Goal: Task Accomplishment & Management: Complete application form

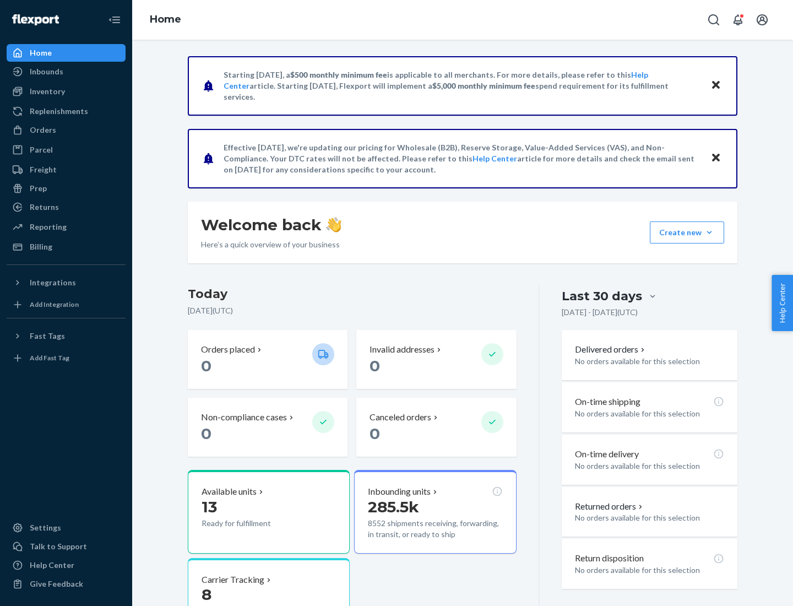
click at [709, 232] on button "Create new Create new inbound Create new order Create new product" at bounding box center [687, 232] width 74 height 22
click at [66, 72] on div "Inbounds" at bounding box center [66, 71] width 117 height 15
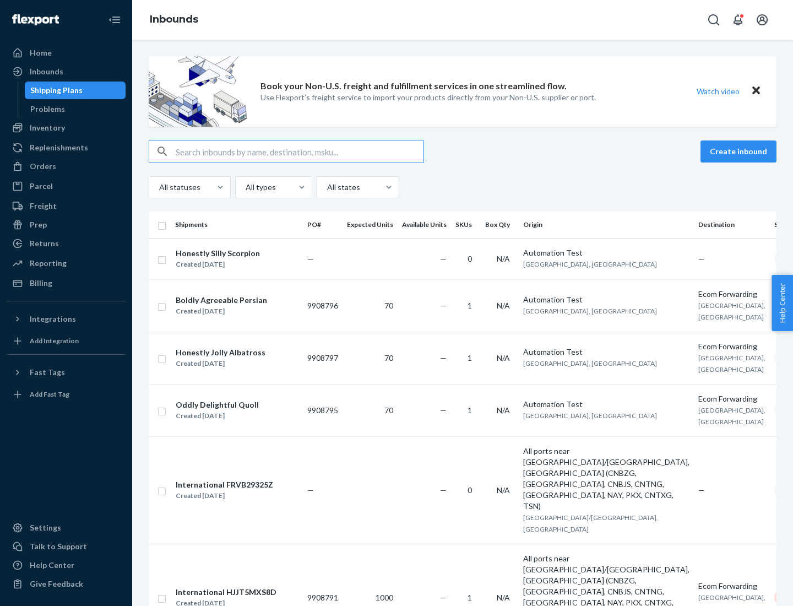
click at [740, 151] on button "Create inbound" at bounding box center [738, 151] width 76 height 22
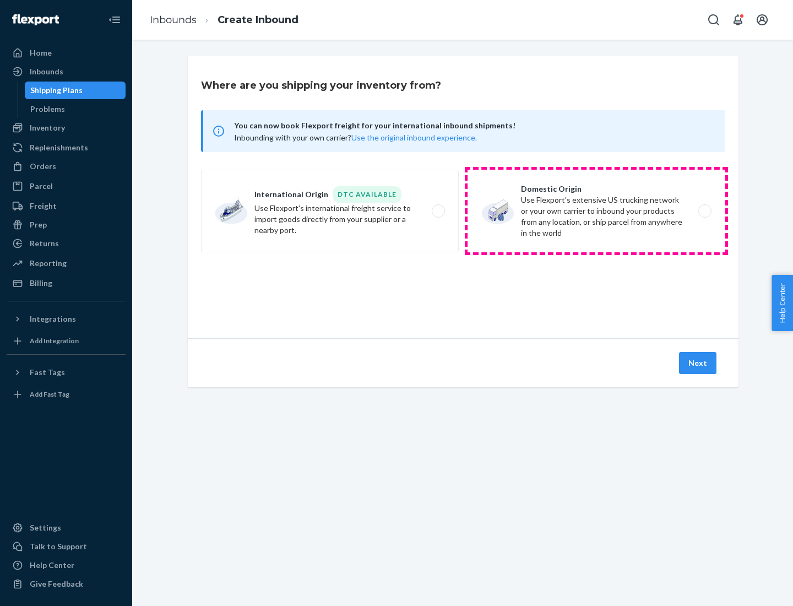
click at [596, 211] on label "Domestic Origin Use Flexport’s extensive US trucking network or your own carrie…" at bounding box center [596, 211] width 258 height 83
click at [704, 211] on input "Domestic Origin Use Flexport’s extensive US trucking network or your own carrie…" at bounding box center [707, 211] width 7 height 7
radio input "true"
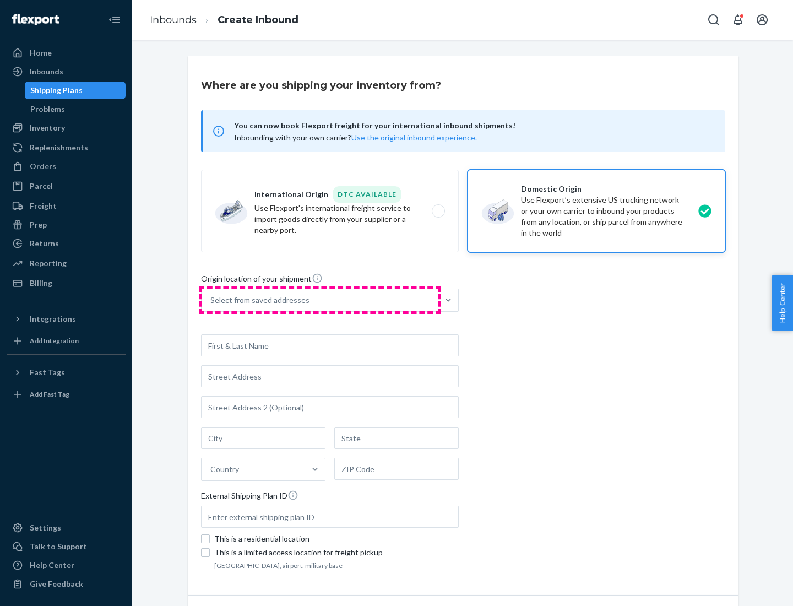
click at [320, 300] on div "Select from saved addresses" at bounding box center [319, 300] width 237 height 22
click at [211, 300] on input "Select from saved addresses" at bounding box center [210, 300] width 1 height 11
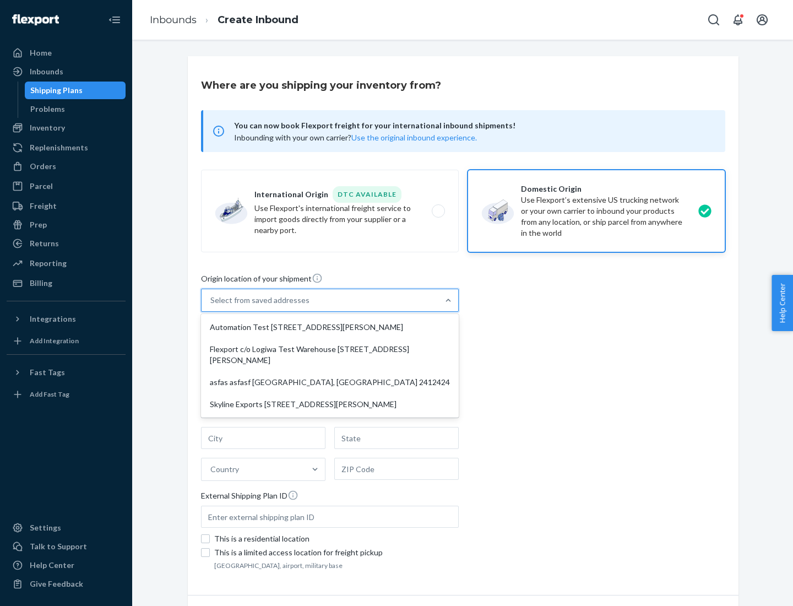
scroll to position [4, 0]
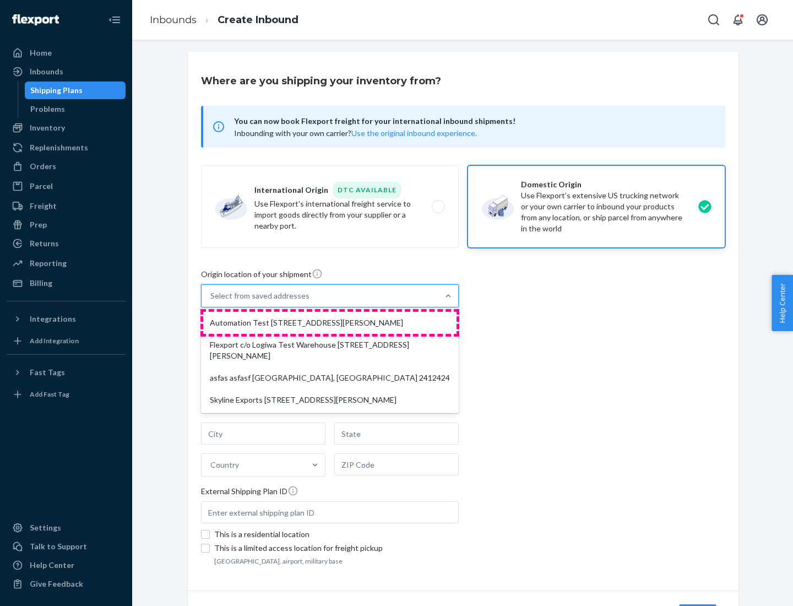
click at [330, 323] on div "Automation Test [STREET_ADDRESS][PERSON_NAME]" at bounding box center [329, 323] width 253 height 22
click at [211, 301] on input "option Automation Test [STREET_ADDRESS][PERSON_NAME] focused, 1 of 4. 4 results…" at bounding box center [210, 295] width 1 height 11
type input "Automation Test"
type input "9th Floor"
type input "[GEOGRAPHIC_DATA]"
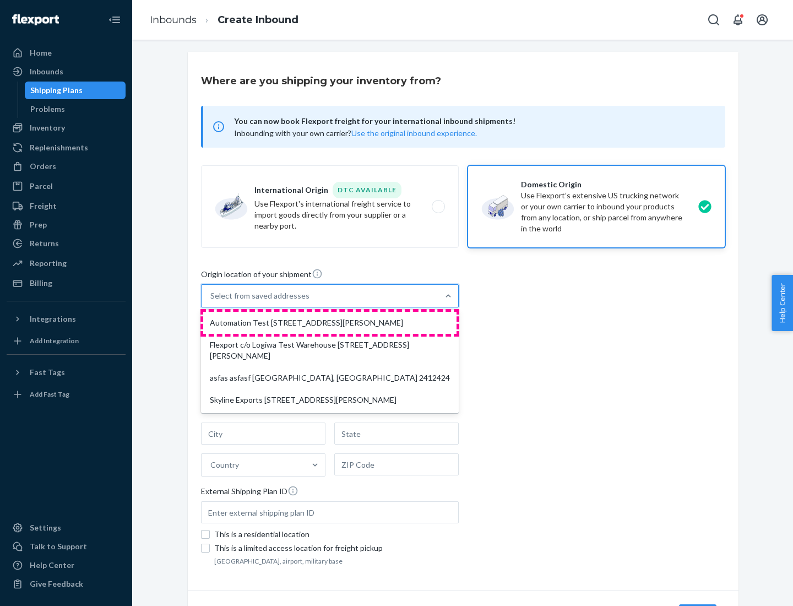
type input "CA"
type input "94104"
type input "[STREET_ADDRESS][PERSON_NAME]"
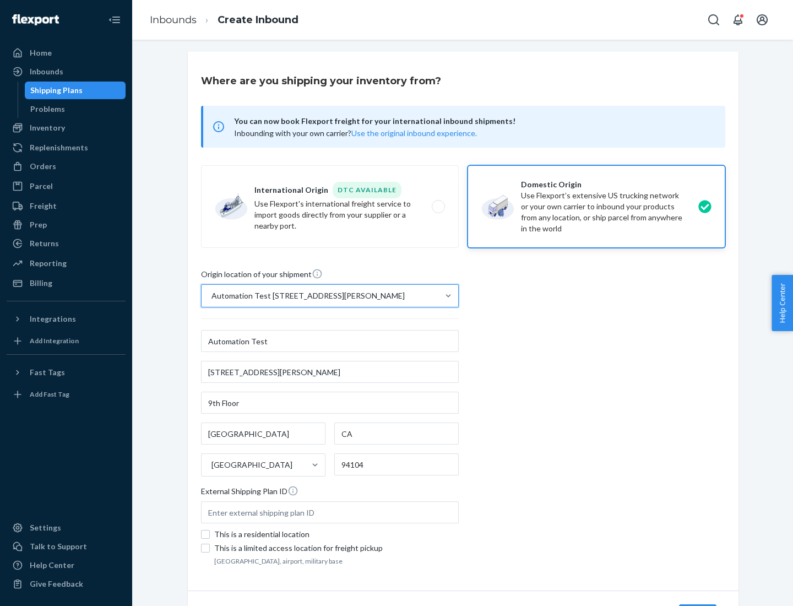
scroll to position [64, 0]
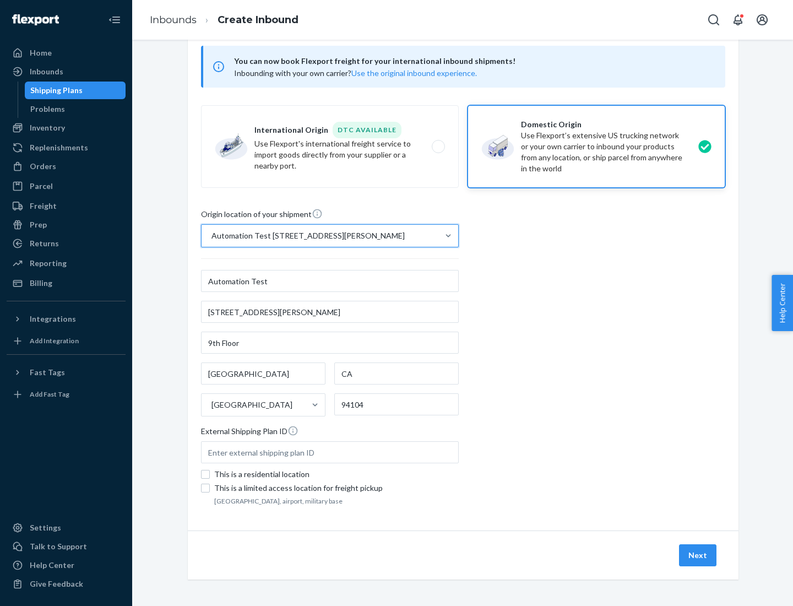
click at [698, 555] on button "Next" at bounding box center [697, 555] width 37 height 22
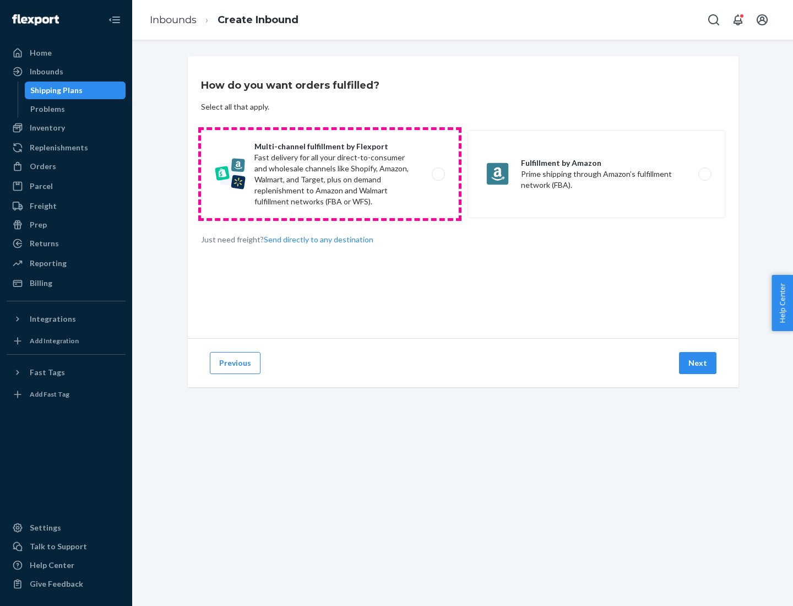
click at [330, 174] on label "Multi-channel fulfillment by Flexport Fast delivery for all your direct-to-cons…" at bounding box center [330, 174] width 258 height 88
click at [438, 174] on input "Multi-channel fulfillment by Flexport Fast delivery for all your direct-to-cons…" at bounding box center [441, 174] width 7 height 7
radio input "true"
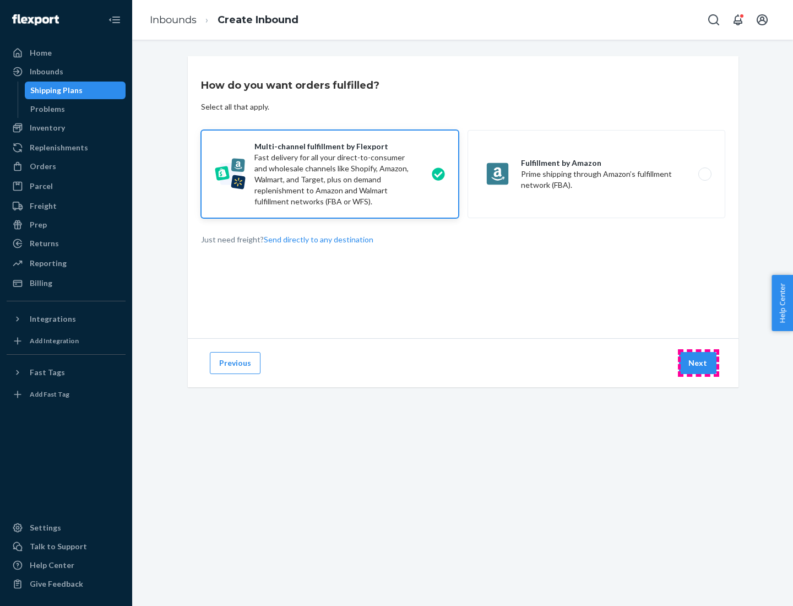
click at [698, 363] on button "Next" at bounding box center [697, 363] width 37 height 22
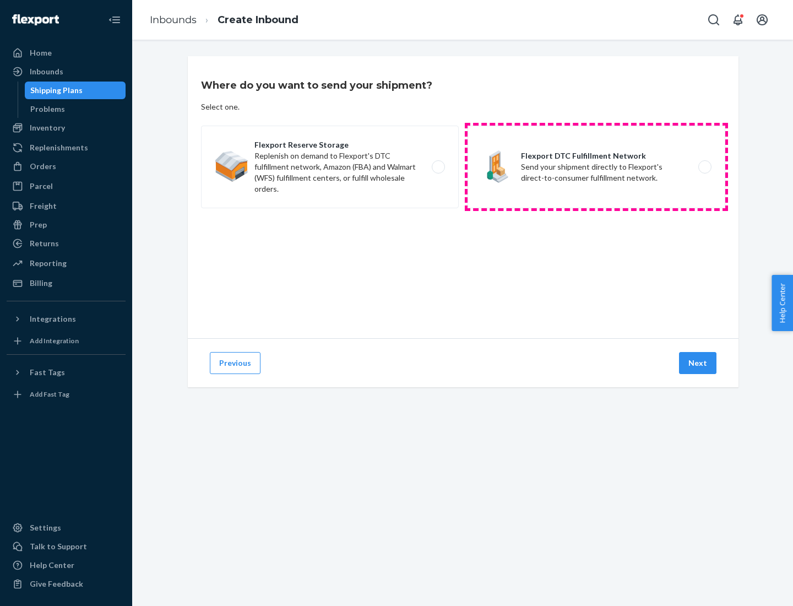
click at [596, 167] on label "Flexport DTC Fulfillment Network Send your shipment directly to Flexport's dire…" at bounding box center [596, 167] width 258 height 83
click at [704, 167] on input "Flexport DTC Fulfillment Network Send your shipment directly to Flexport's dire…" at bounding box center [707, 167] width 7 height 7
radio input "true"
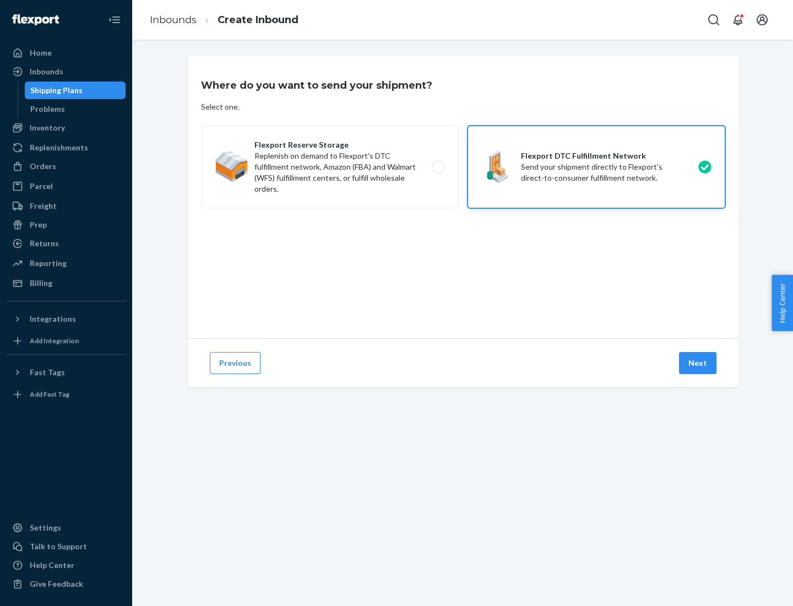
click at [698, 363] on button "Next" at bounding box center [697, 363] width 37 height 22
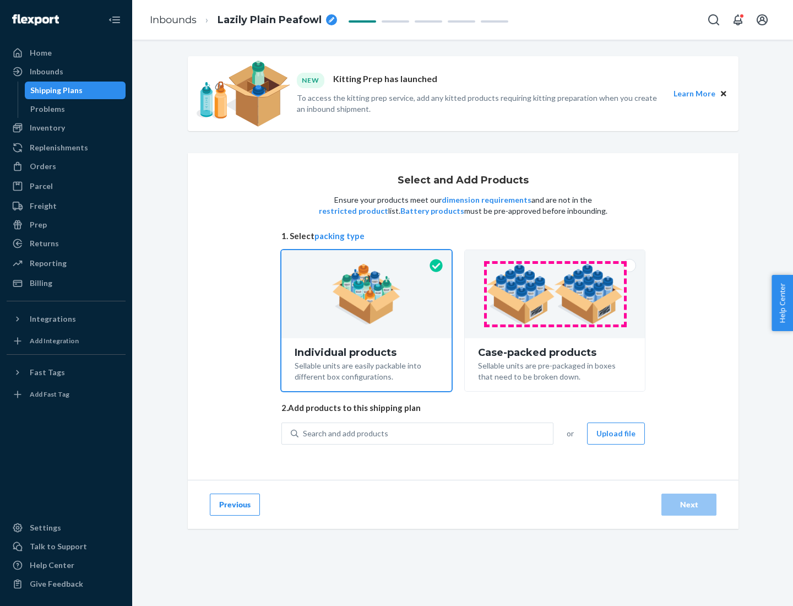
click at [555, 294] on img at bounding box center [554, 294] width 137 height 61
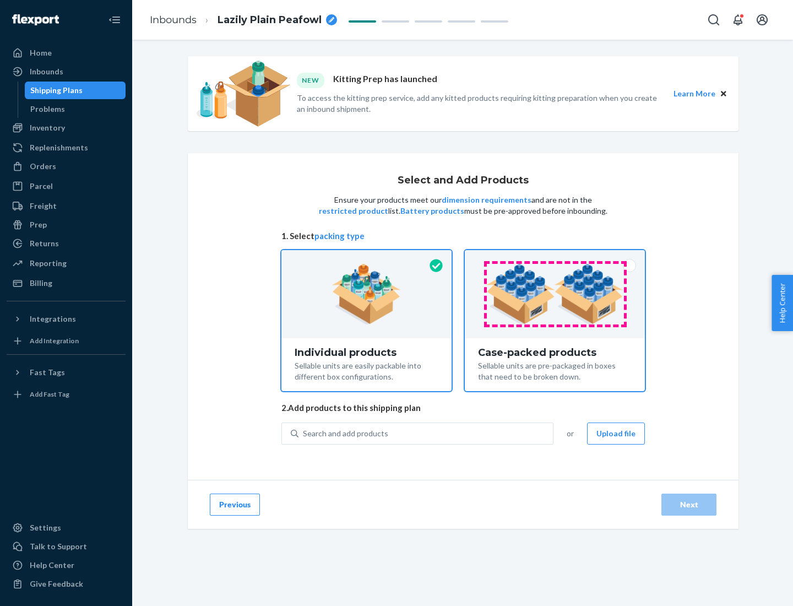
click at [555, 257] on input "Case-packed products Sellable units are pre-packaged in boxes that need to be b…" at bounding box center [554, 253] width 7 height 7
radio input "true"
radio input "false"
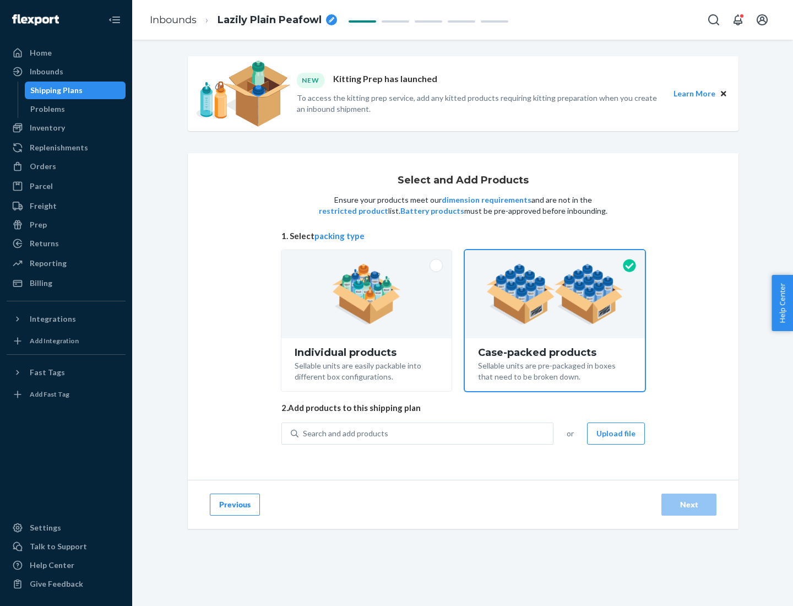
click at [426, 433] on div "Search and add products" at bounding box center [425, 433] width 254 height 20
click at [304, 433] on input "Search and add products" at bounding box center [303, 433] width 1 height 11
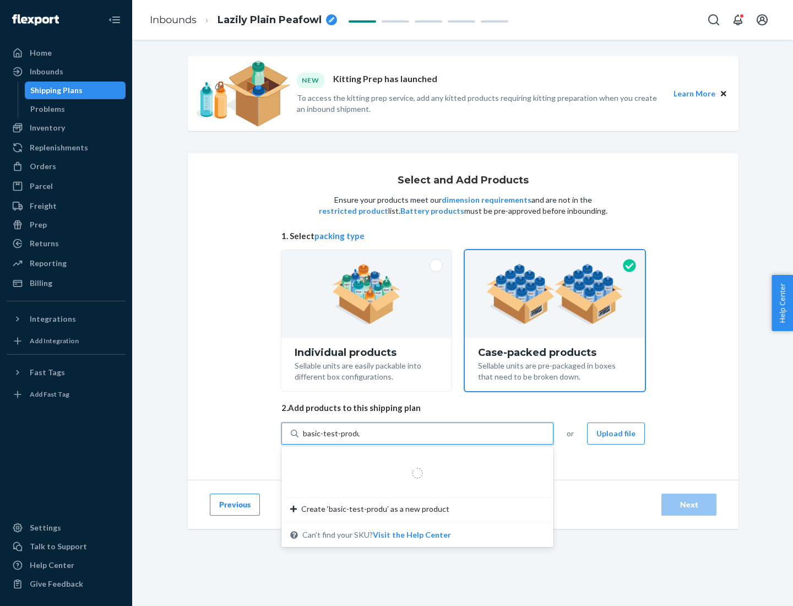
type input "basic-test-product-1"
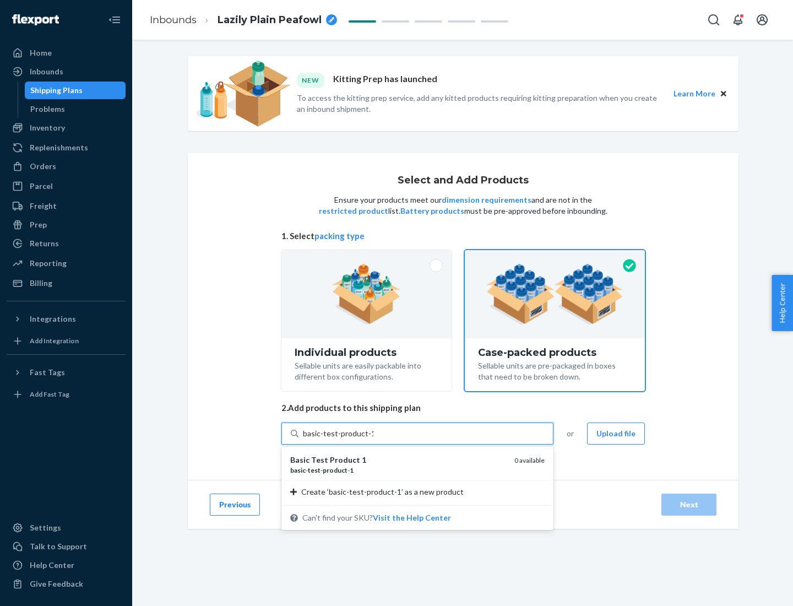
click at [398, 470] on div "basic - test - product - 1" at bounding box center [397, 469] width 215 height 9
click at [373, 439] on input "basic-test-product-1" at bounding box center [338, 433] width 70 height 11
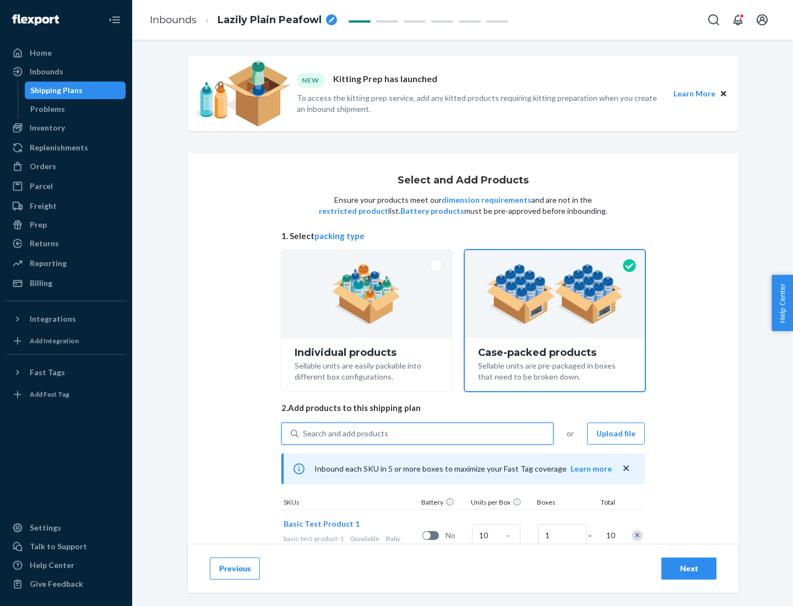
scroll to position [40, 0]
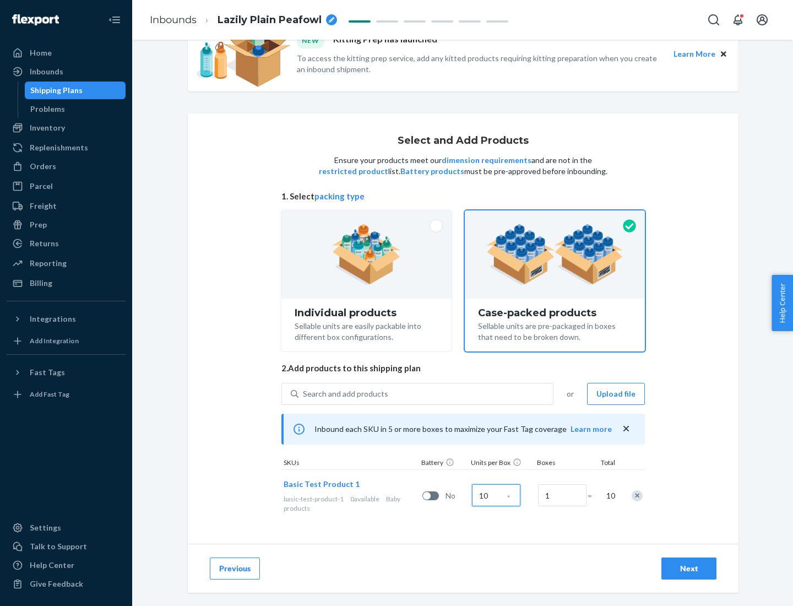
type input "10"
type input "7"
click at [689, 568] on div "Next" at bounding box center [689, 568] width 36 height 11
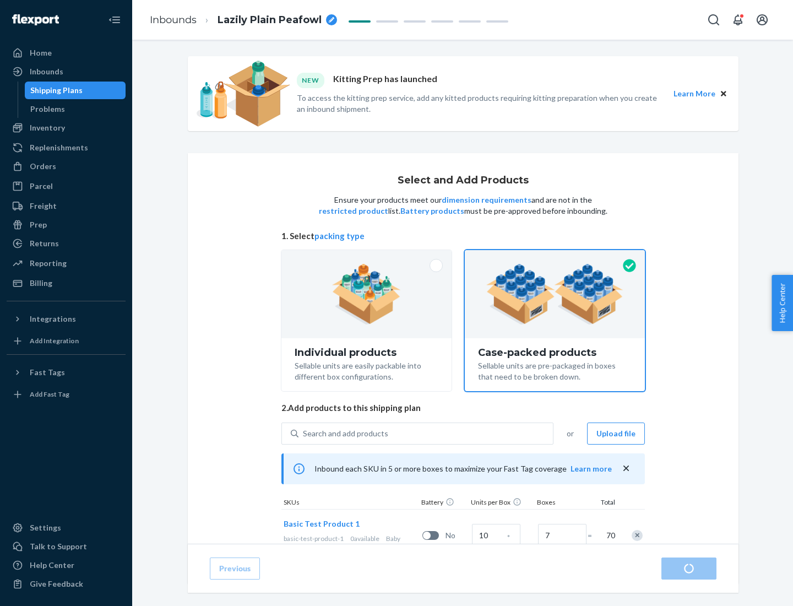
radio input "true"
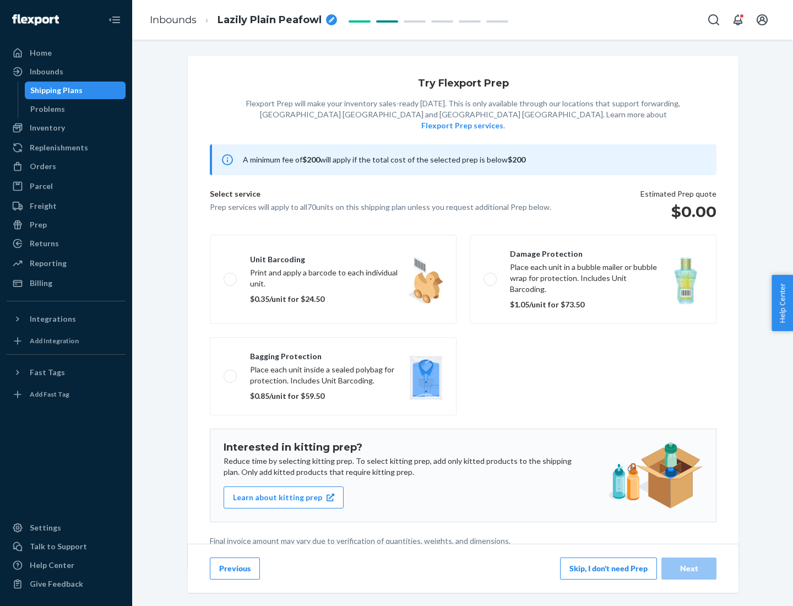
scroll to position [3, 0]
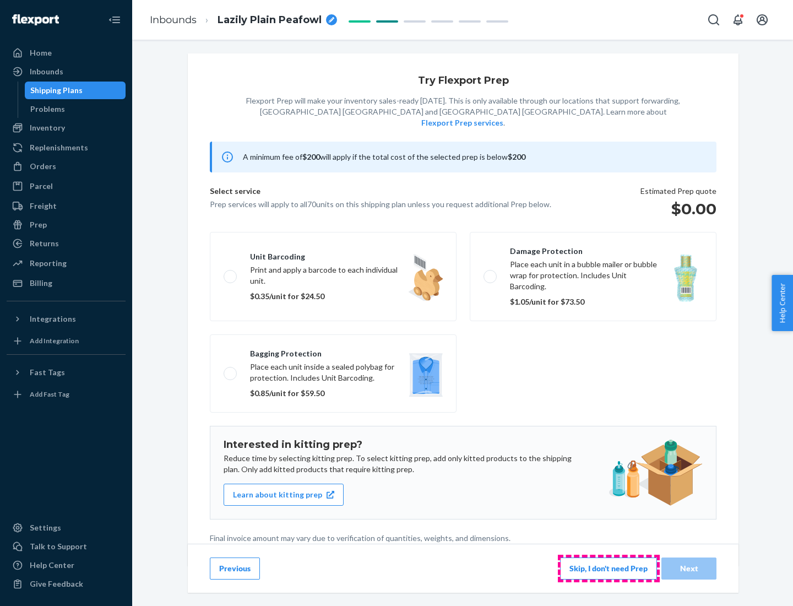
click at [608, 568] on button "Skip, I don't need Prep" at bounding box center [608, 568] width 97 height 22
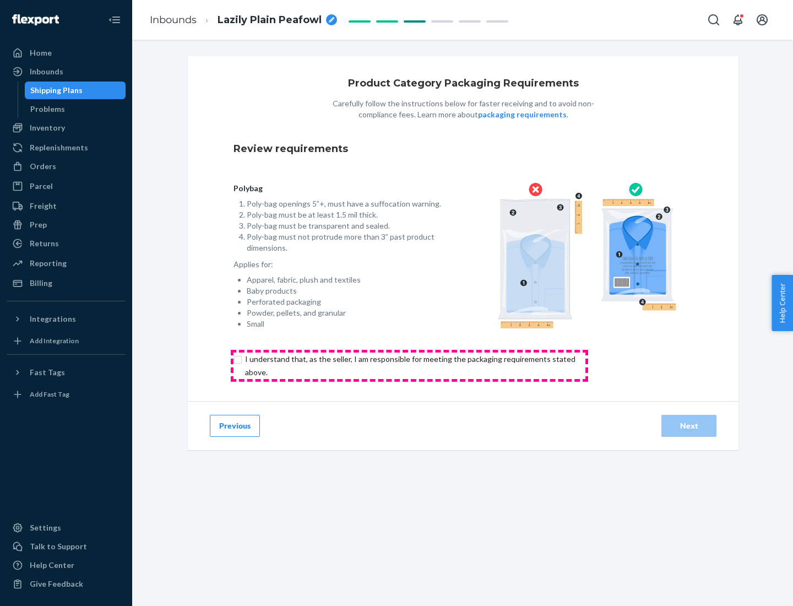
click at [409, 365] on input "checkbox" at bounding box center [416, 365] width 366 height 26
checkbox input "true"
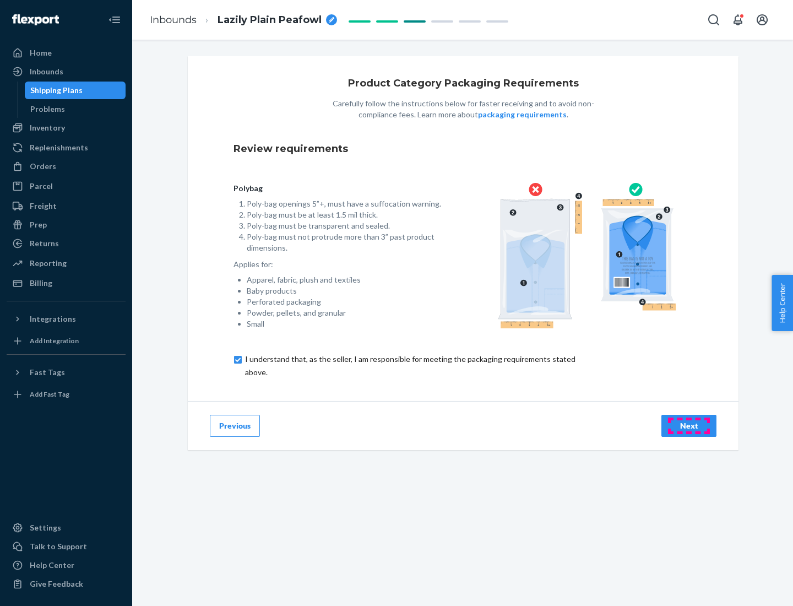
click at [689, 425] on div "Next" at bounding box center [689, 425] width 36 height 11
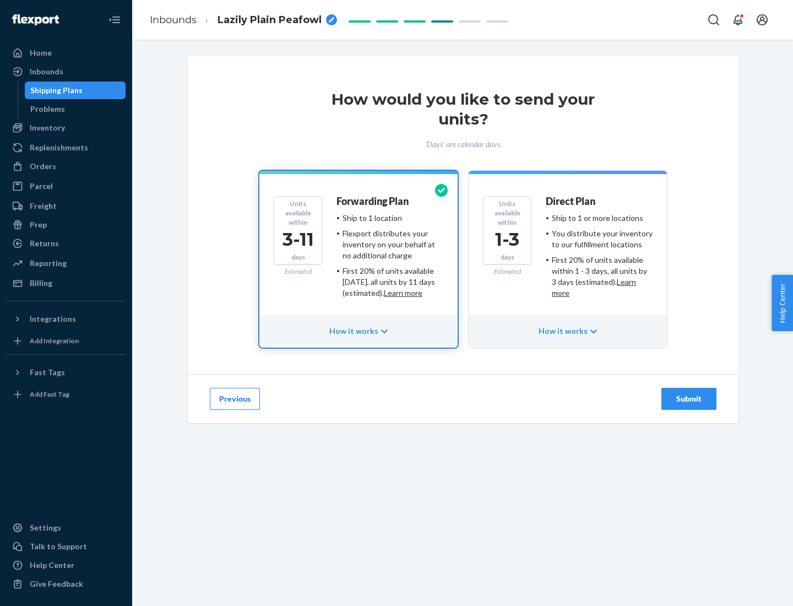
click at [568, 251] on ul "Ship to 1 or more locations You distribute your inventory to our fulfillment lo…" at bounding box center [599, 255] width 107 height 86
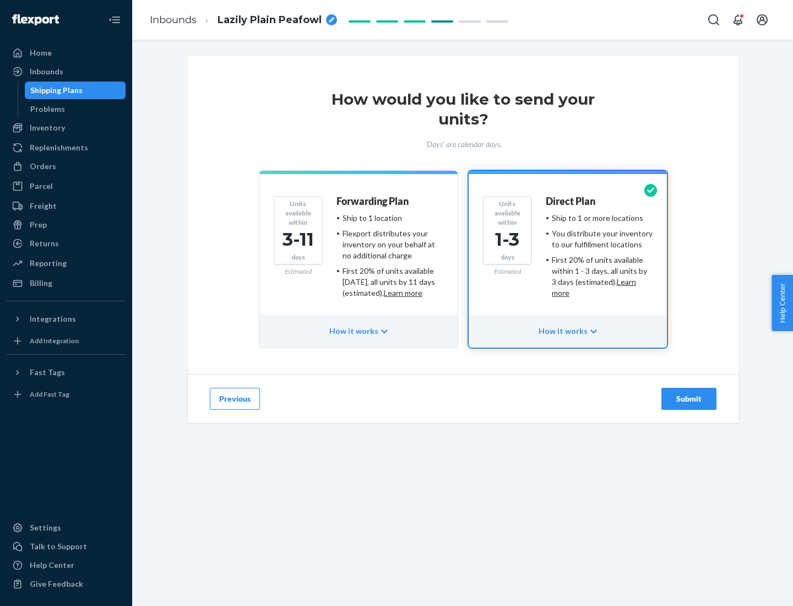
click at [689, 399] on div "Submit" at bounding box center [689, 398] width 36 height 11
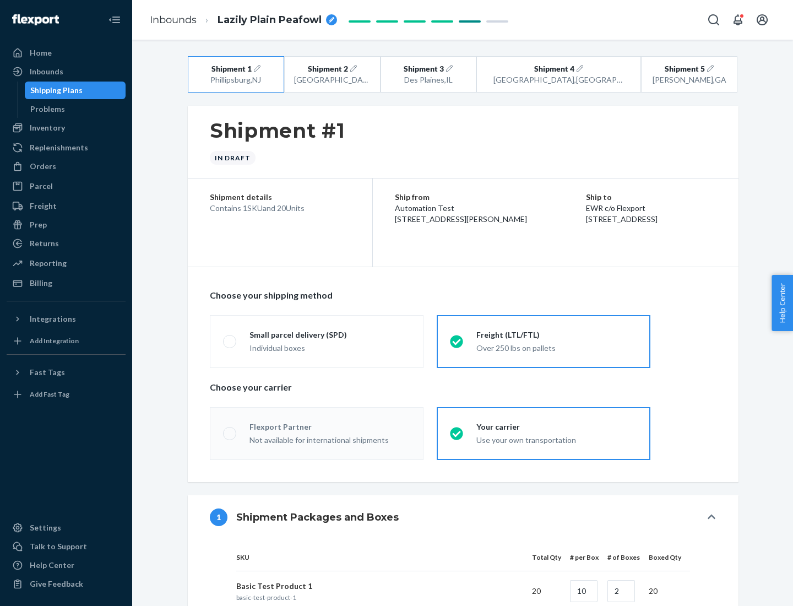
radio input "true"
radio input "false"
radio input "true"
radio input "false"
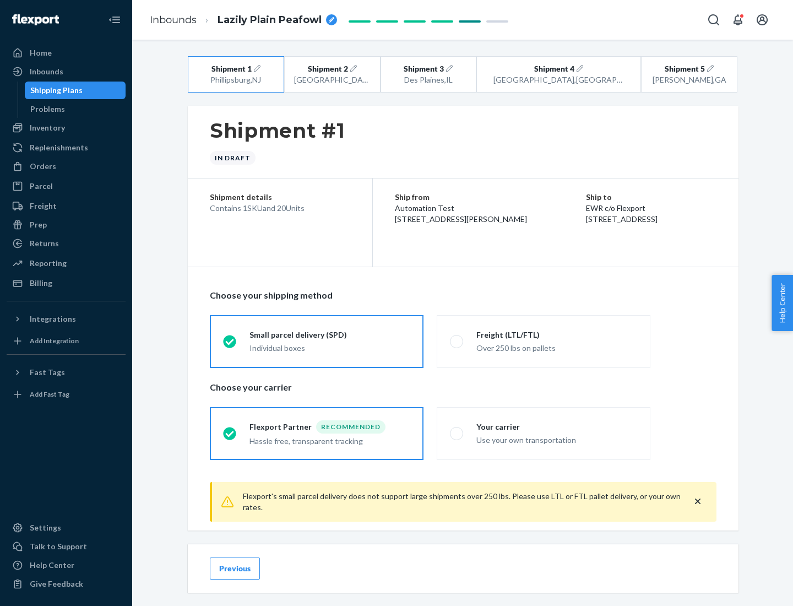
scroll to position [12, 0]
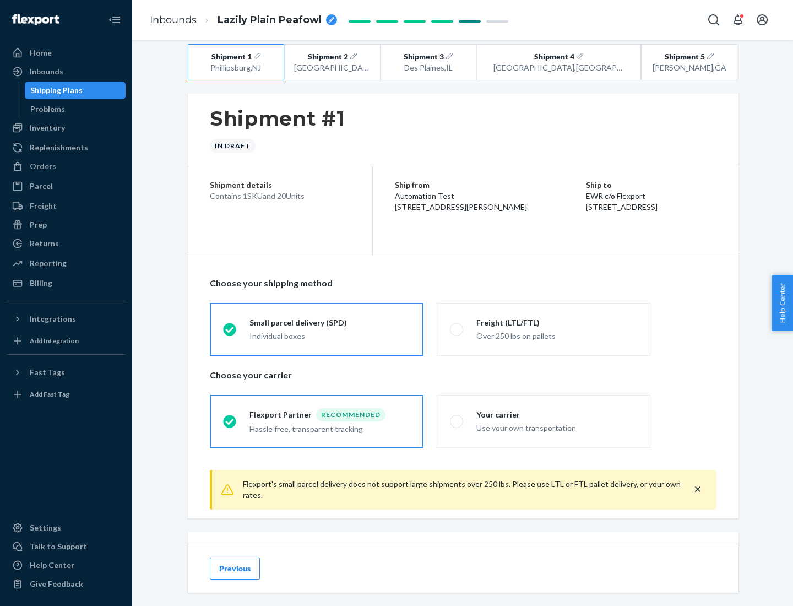
click at [557, 322] on div "Freight (LTL/FTL)" at bounding box center [556, 322] width 161 height 11
click at [457, 325] on input "Freight (LTL/FTL) Over 250 lbs on pallets" at bounding box center [453, 328] width 7 height 7
radio input "true"
radio input "false"
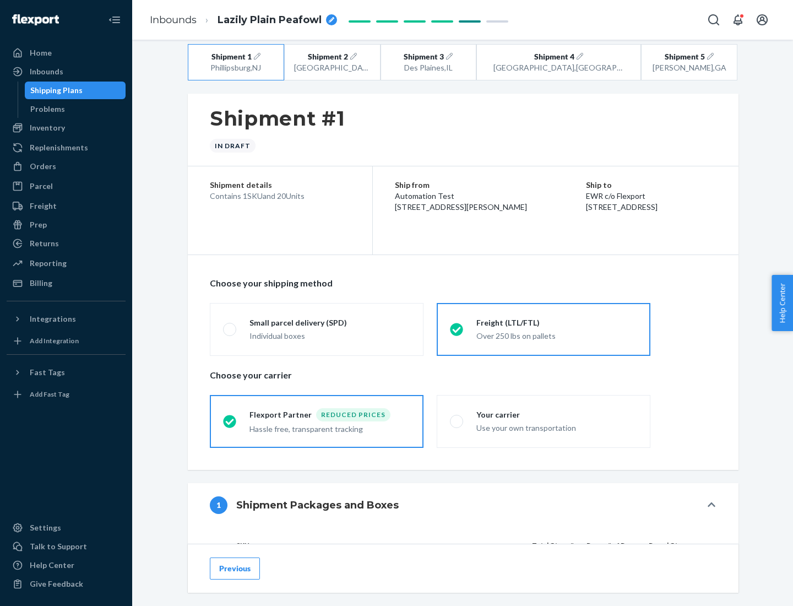
scroll to position [104, 0]
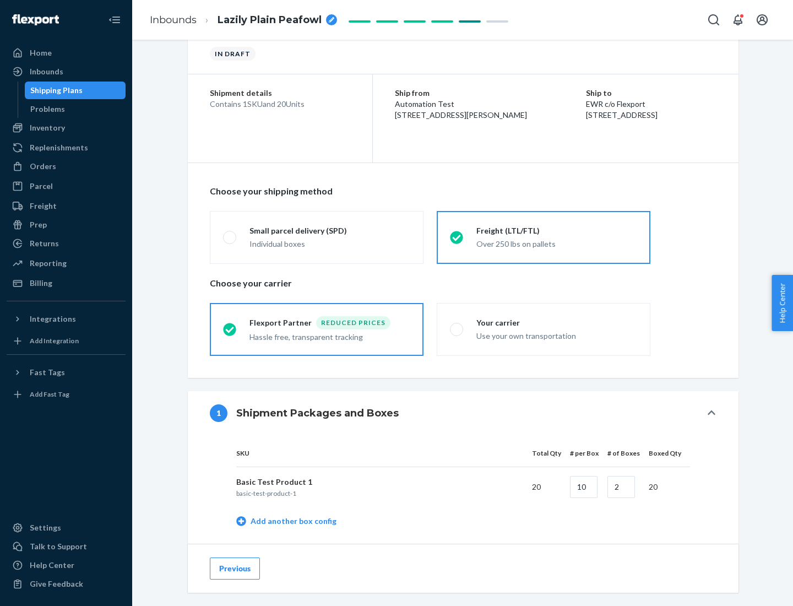
click at [557, 322] on div "Your carrier" at bounding box center [556, 322] width 161 height 11
click at [457, 325] on input "Your carrier Use your own transportation" at bounding box center [453, 328] width 7 height 7
radio input "true"
radio input "false"
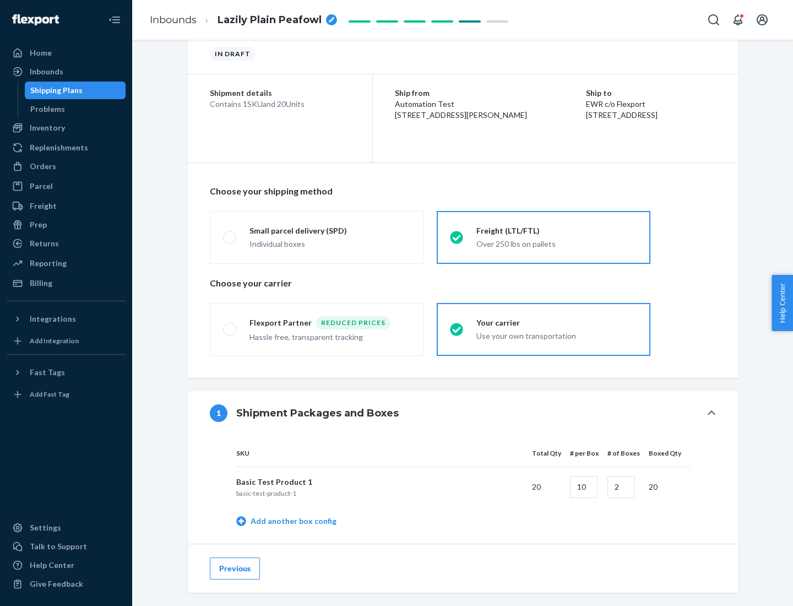
scroll to position [348, 0]
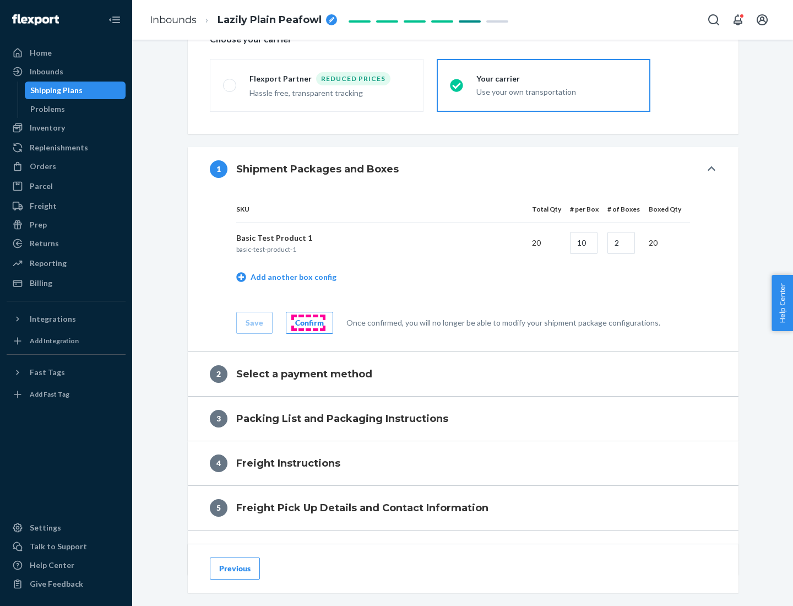
click at [308, 322] on div "Confirm" at bounding box center [309, 322] width 29 height 11
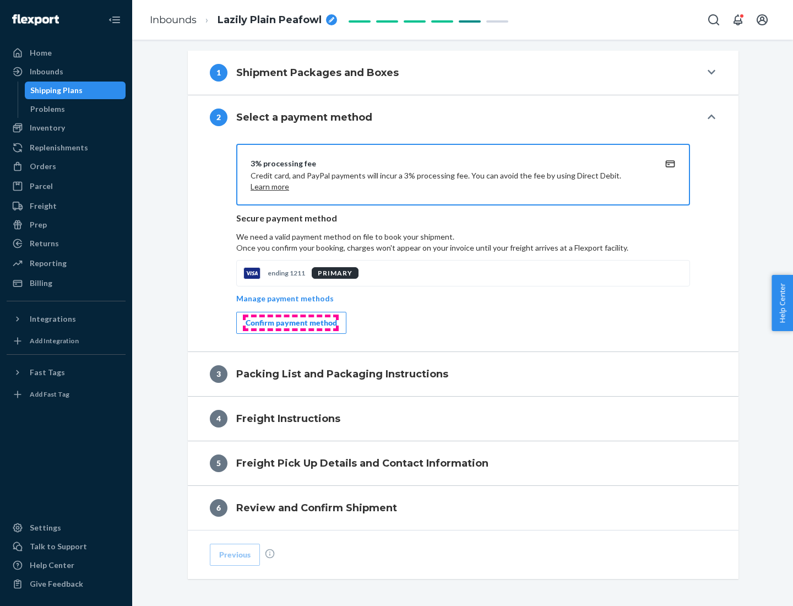
click at [290, 323] on div "Confirm payment method" at bounding box center [291, 322] width 91 height 11
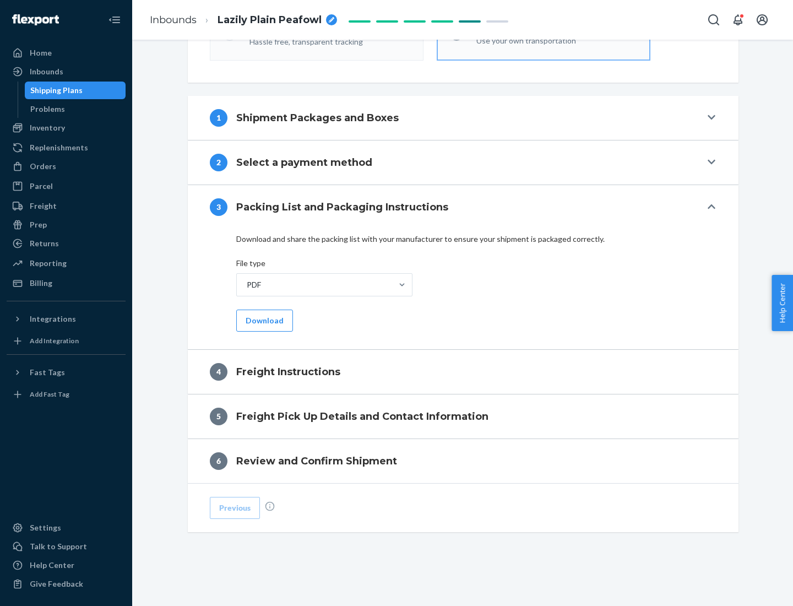
scroll to position [397, 0]
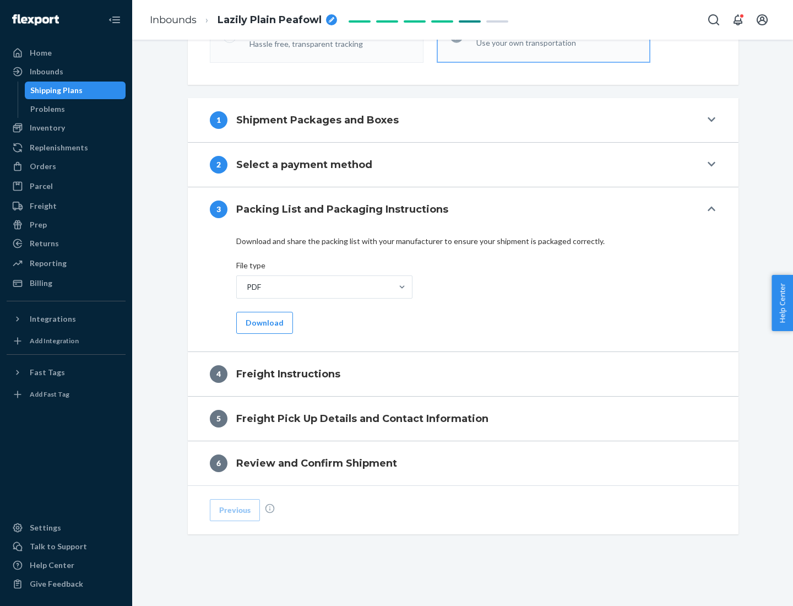
click at [263, 322] on button "Download" at bounding box center [264, 323] width 57 height 22
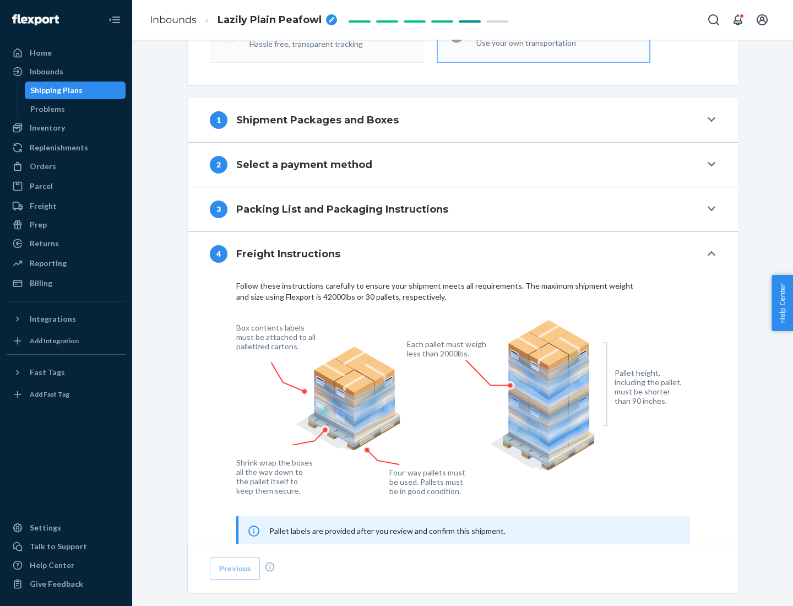
scroll to position [666, 0]
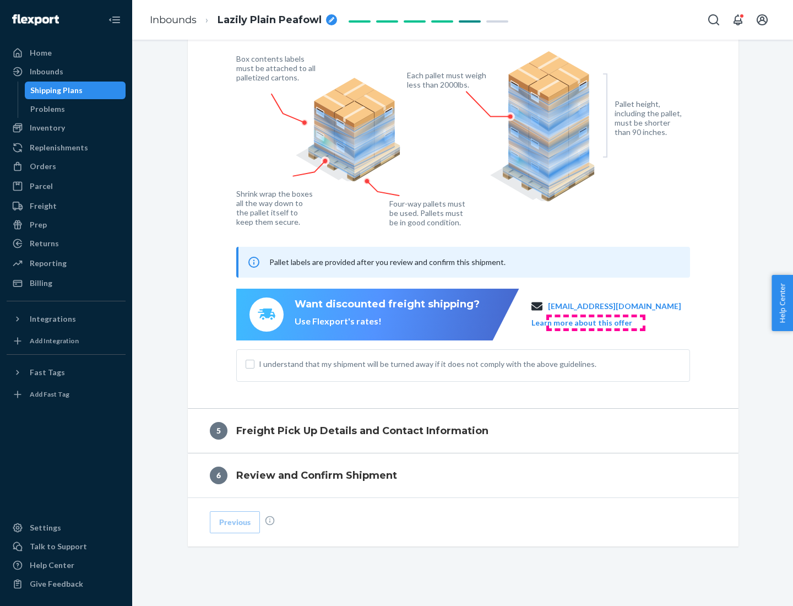
click at [595, 322] on button "Learn more about this offer" at bounding box center [581, 322] width 101 height 11
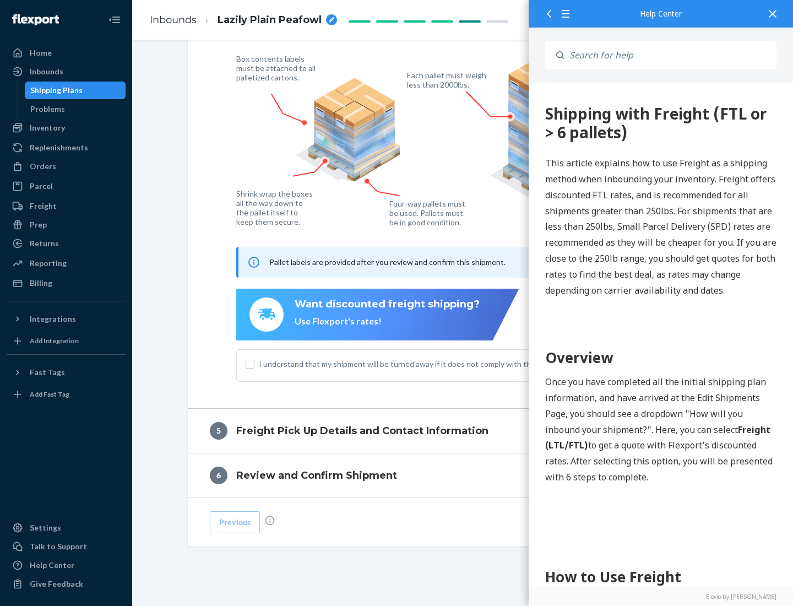
scroll to position [0, 0]
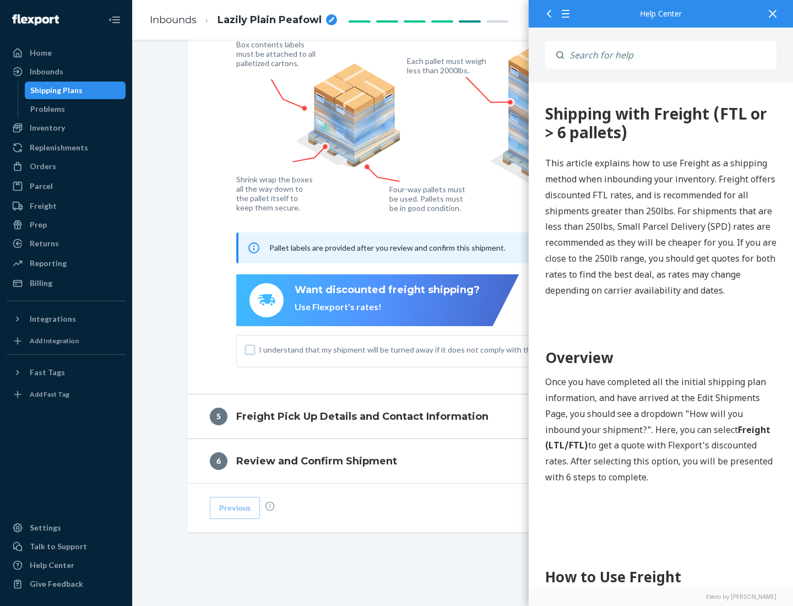
click at [250, 349] on input "I understand that my shipment will be turned away if it does not comply with th…" at bounding box center [250, 349] width 9 height 9
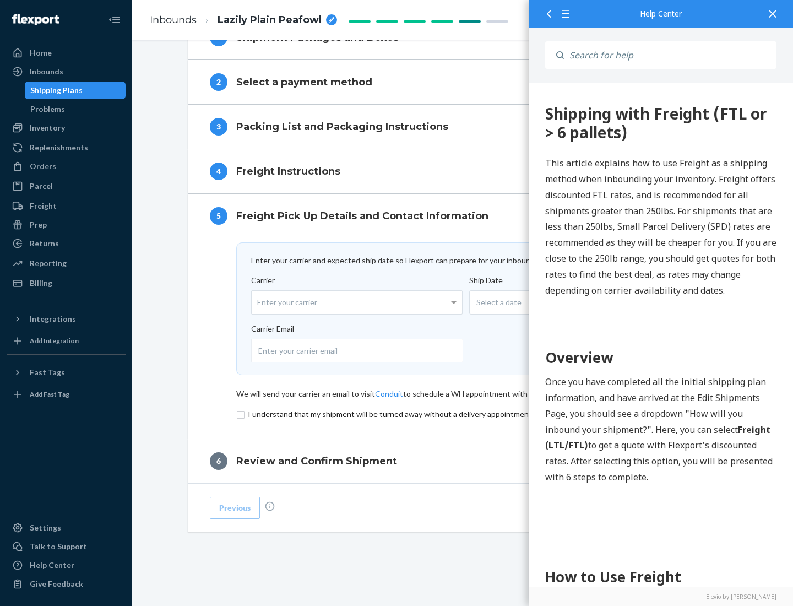
click at [463, 413] on input "checkbox" at bounding box center [463, 413] width 454 height 13
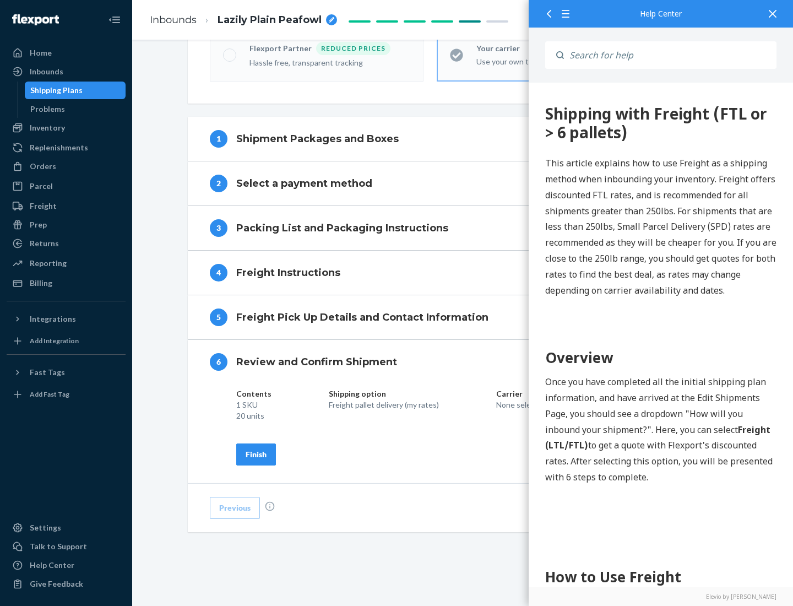
scroll to position [378, 0]
click at [256, 454] on div "Finish" at bounding box center [256, 454] width 21 height 11
